Goal: Navigation & Orientation: Find specific page/section

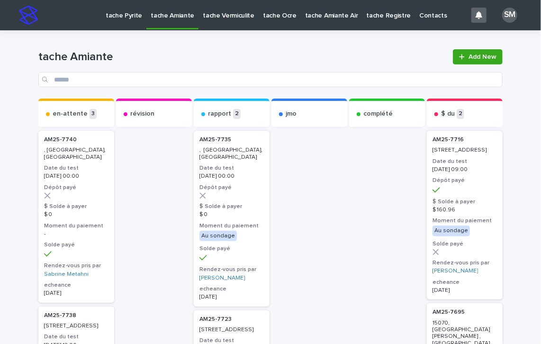
click at [127, 15] on p "tache Pyrite" at bounding box center [124, 10] width 37 height 20
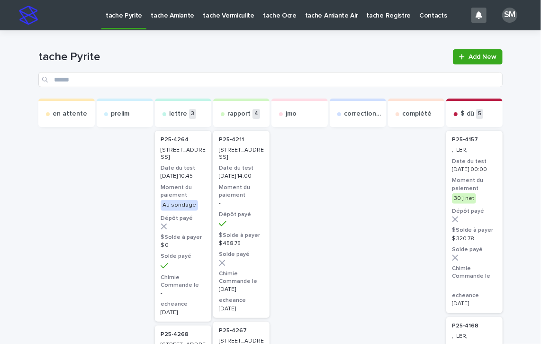
click at [158, 12] on p "tache Amiante" at bounding box center [173, 10] width 44 height 20
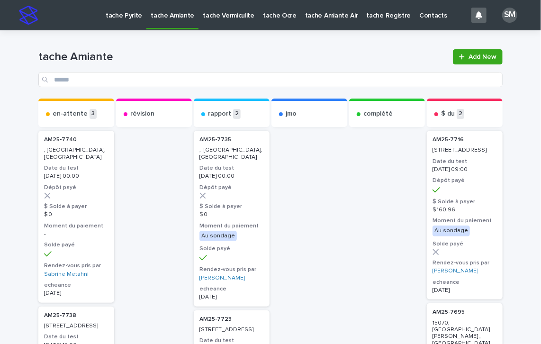
click at [207, 12] on p "tache Vermiculite" at bounding box center [229, 10] width 52 height 20
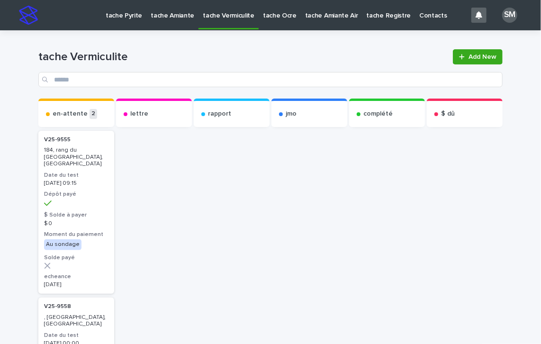
click at [264, 16] on p "tache Ocre" at bounding box center [280, 10] width 34 height 20
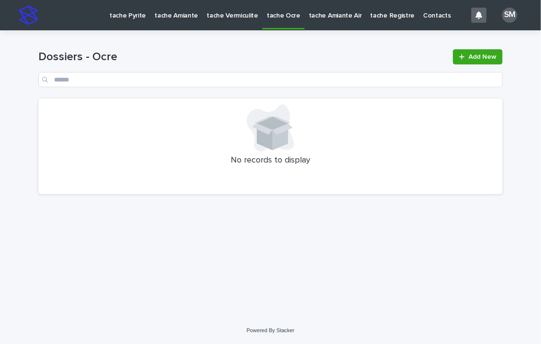
click at [134, 17] on p "tache Pyrite" at bounding box center [128, 10] width 37 height 20
